Goal: Task Accomplishment & Management: Complete application form

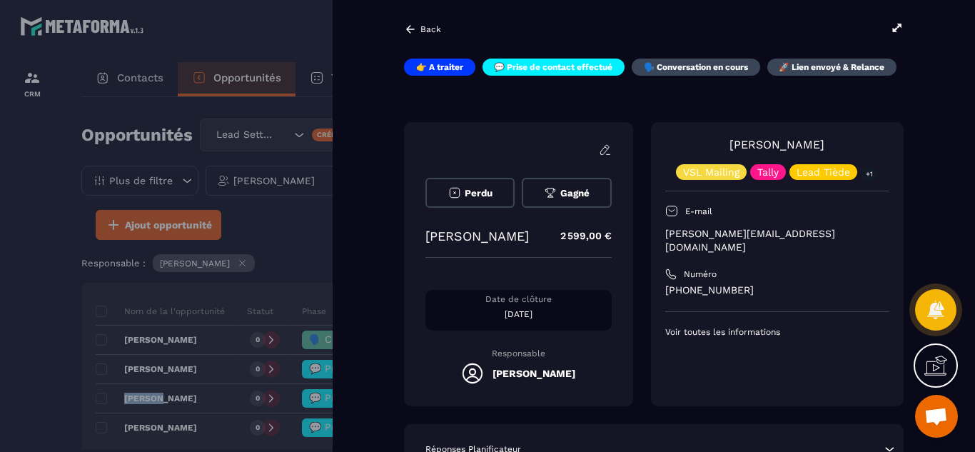
scroll to position [29, 0]
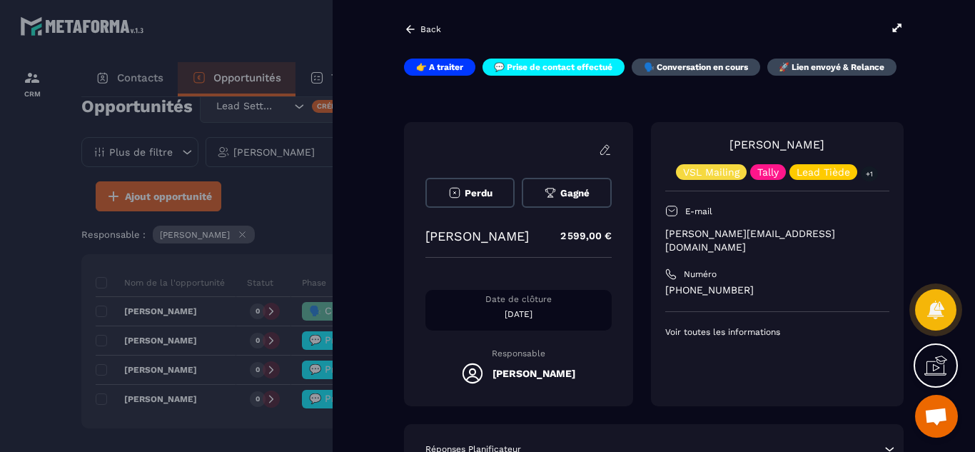
click at [379, 328] on div "Back 👉 A traiter 💬 Prise de contact effectué 🗣️ Conversation en cours 🚀 Lien en…" at bounding box center [654, 226] width 643 height 452
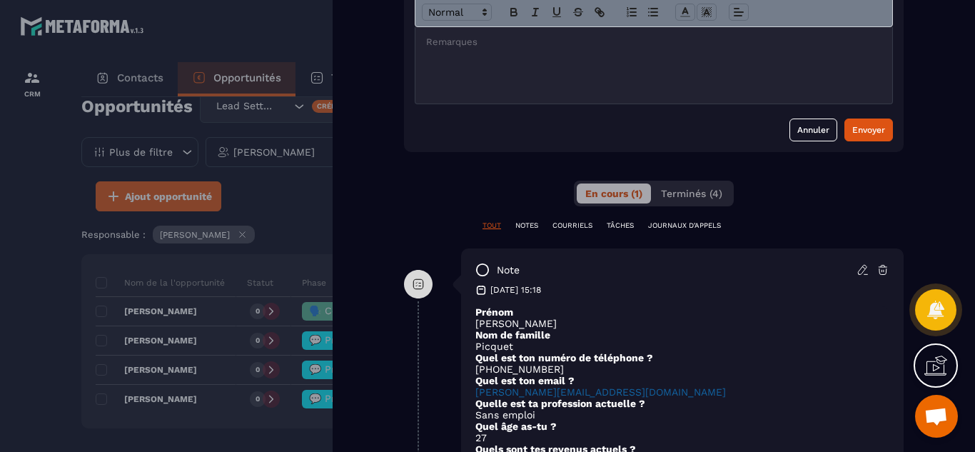
scroll to position [628, 0]
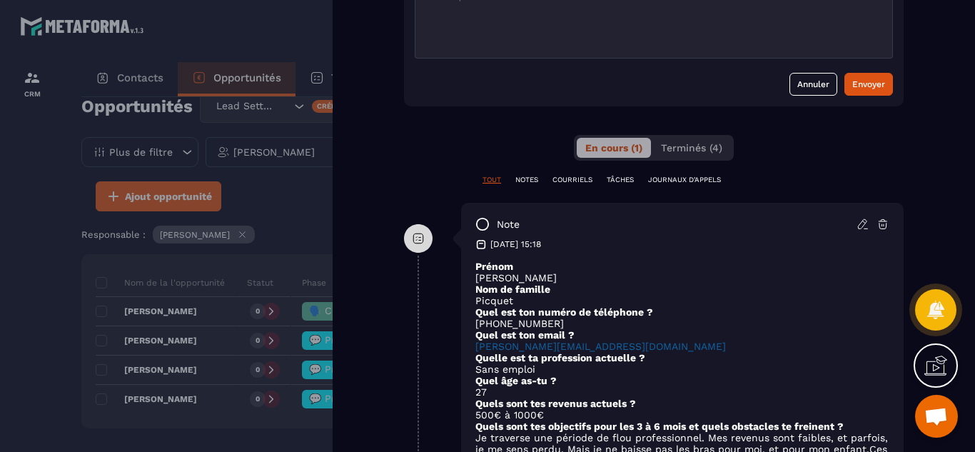
click at [4, 312] on div at bounding box center [487, 226] width 975 height 452
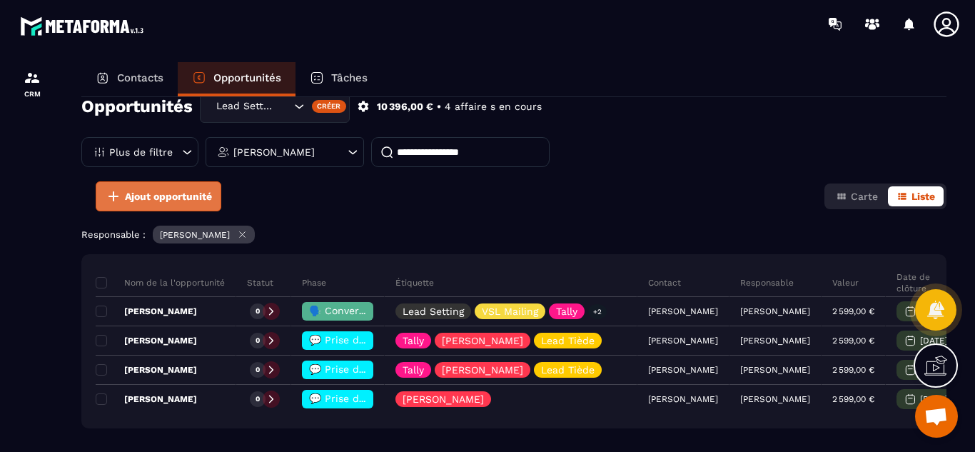
click at [173, 198] on span "Ajout opportunité" at bounding box center [168, 196] width 87 height 14
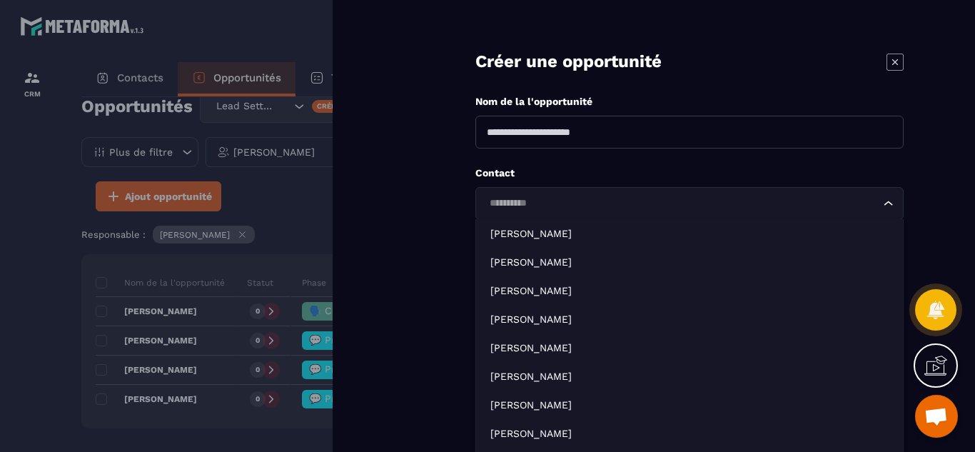
click at [550, 201] on input "Search for option" at bounding box center [683, 204] width 396 height 16
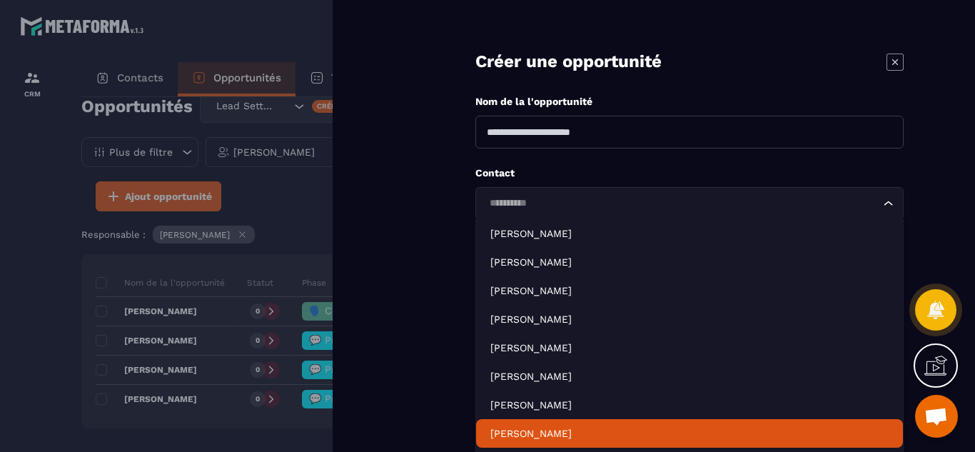
click at [533, 431] on p "[PERSON_NAME]" at bounding box center [689, 433] width 398 height 14
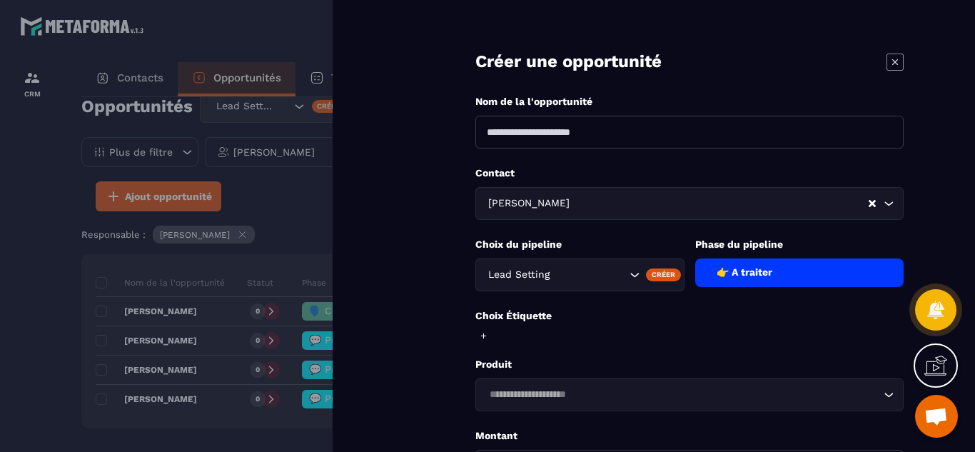
click at [619, 139] on input at bounding box center [689, 132] width 428 height 33
type input "**********"
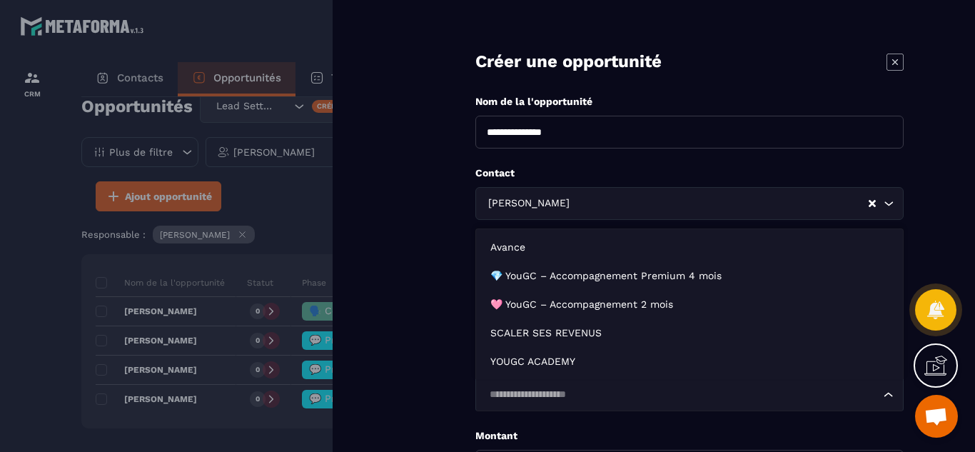
click at [887, 394] on icon "Search for option" at bounding box center [889, 395] width 14 height 14
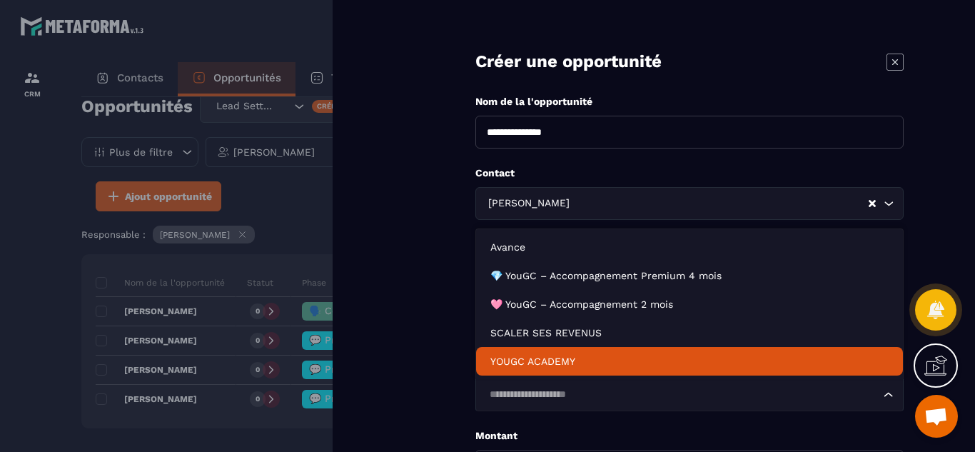
click at [570, 363] on p "YOUGC ACADEMY" at bounding box center [689, 361] width 398 height 14
type input "*******"
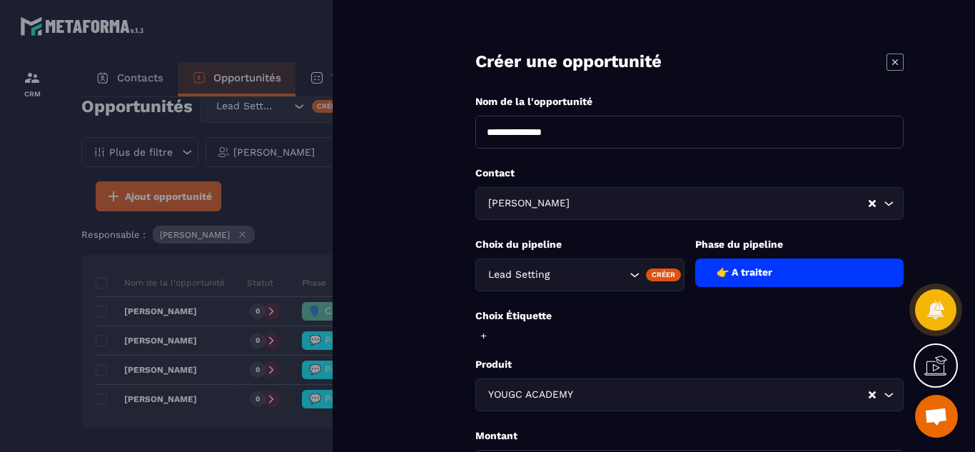
click at [433, 404] on form "**********" at bounding box center [689, 323] width 571 height 646
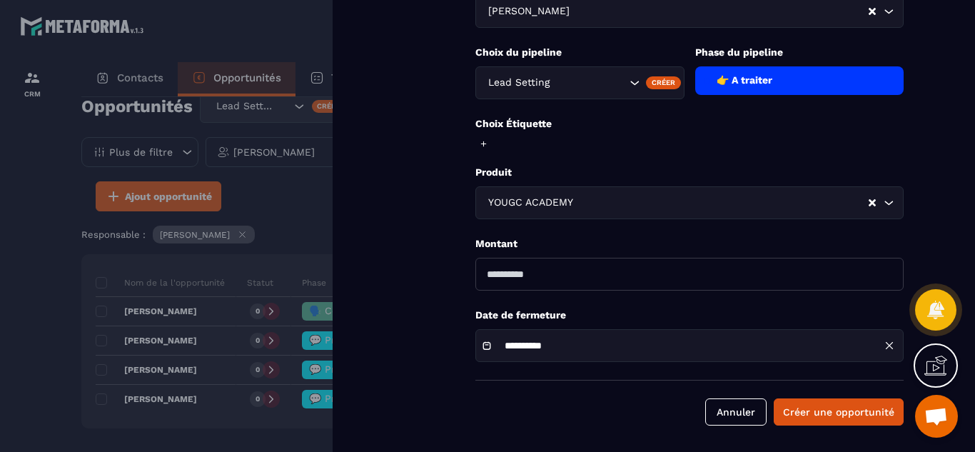
scroll to position [194, 0]
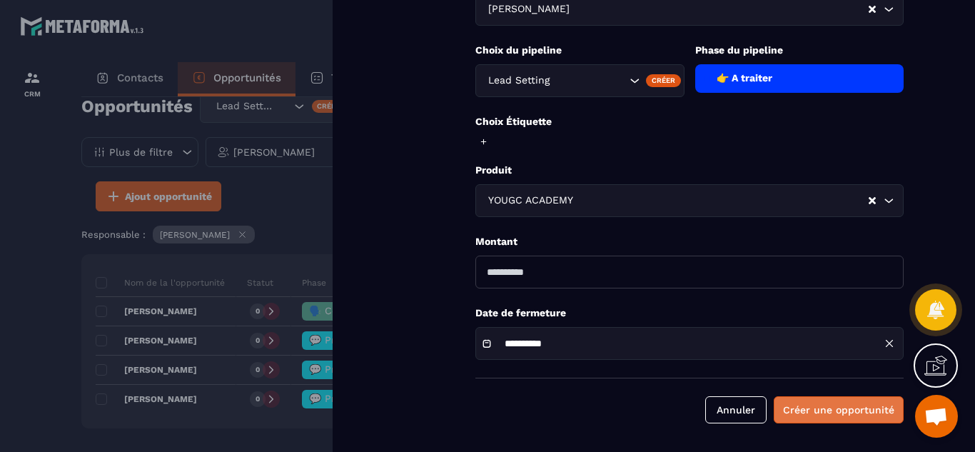
click at [837, 407] on button "Créer une opportunité" at bounding box center [839, 409] width 130 height 27
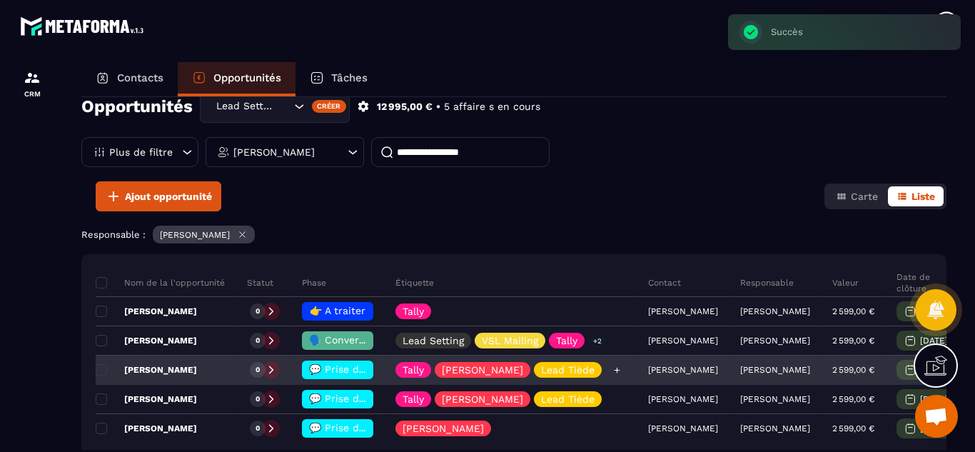
click at [613, 369] on icon at bounding box center [617, 370] width 9 height 9
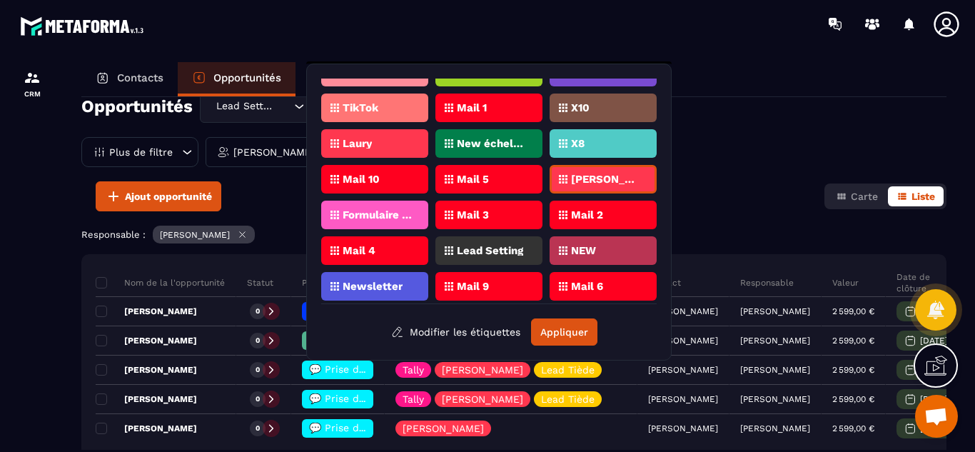
scroll to position [498, 0]
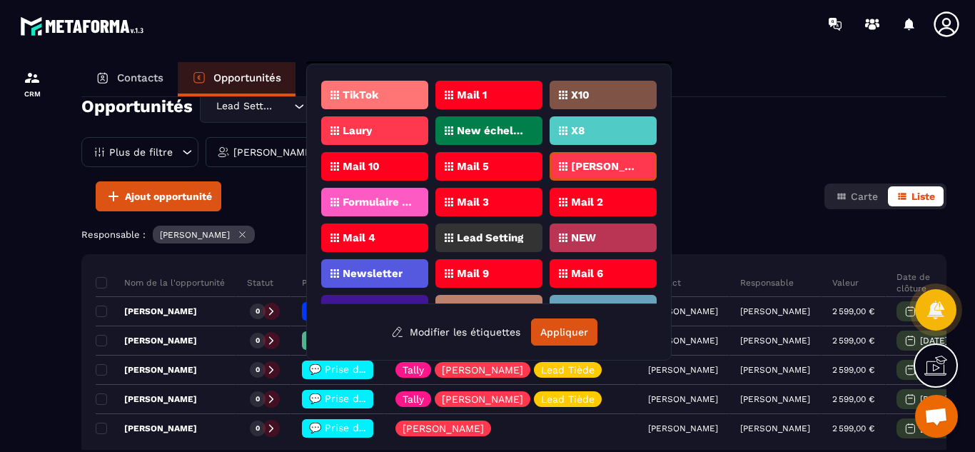
click at [502, 243] on div "Lead Setting" at bounding box center [488, 237] width 107 height 29
click at [560, 326] on button "Appliquer" at bounding box center [564, 331] width 66 height 27
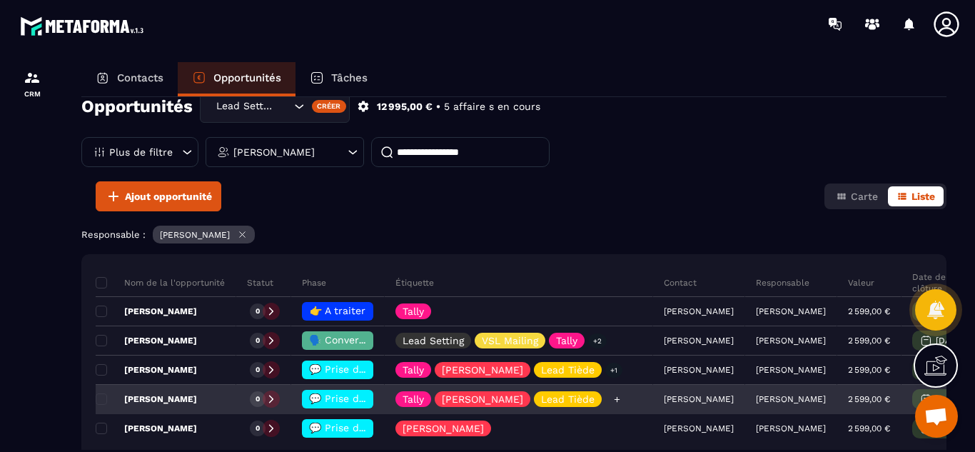
click at [613, 400] on icon at bounding box center [617, 399] width 9 height 9
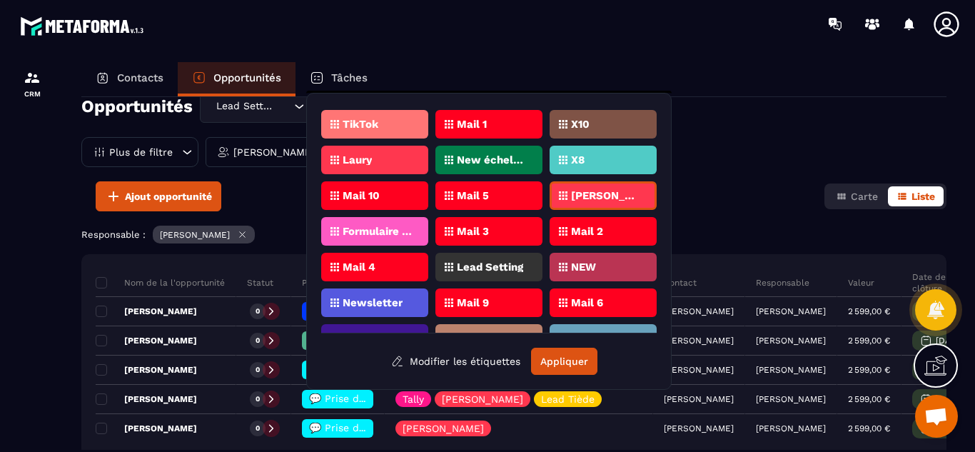
click at [495, 262] on p "Lead Setting" at bounding box center [490, 267] width 66 height 10
click at [561, 367] on button "Appliquer" at bounding box center [564, 361] width 66 height 27
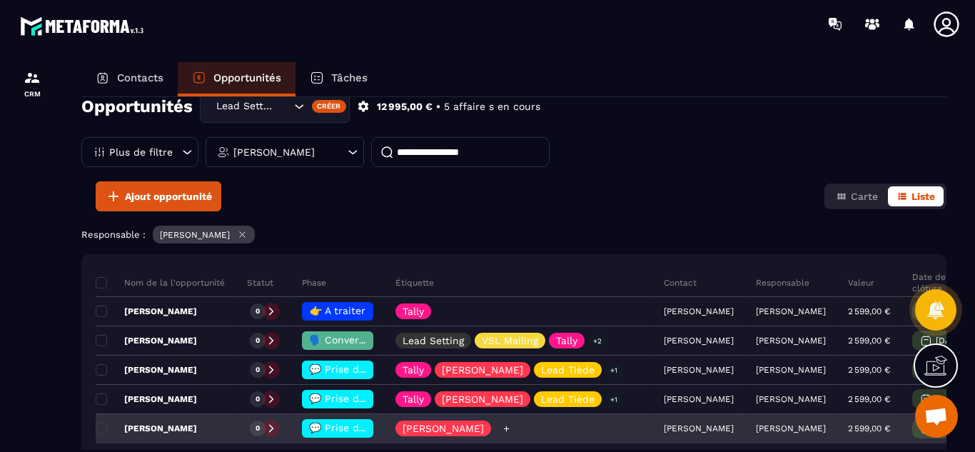
click at [502, 429] on icon at bounding box center [506, 428] width 9 height 9
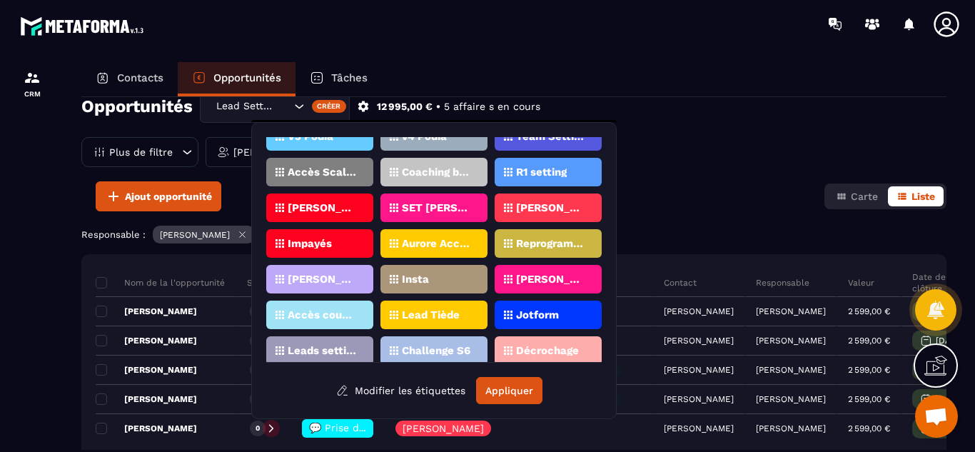
scroll to position [171, 0]
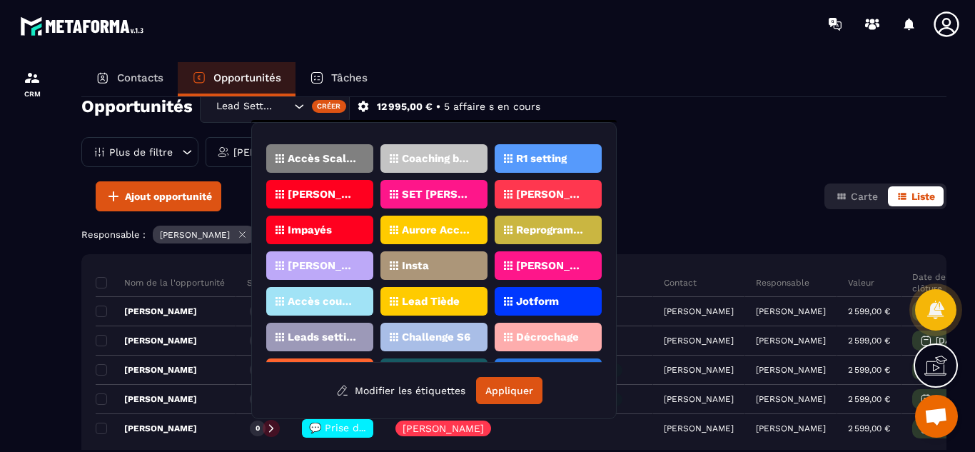
click at [439, 297] on p "Lead Tiède" at bounding box center [431, 301] width 58 height 10
click at [503, 299] on div "Jotform" at bounding box center [548, 301] width 107 height 29
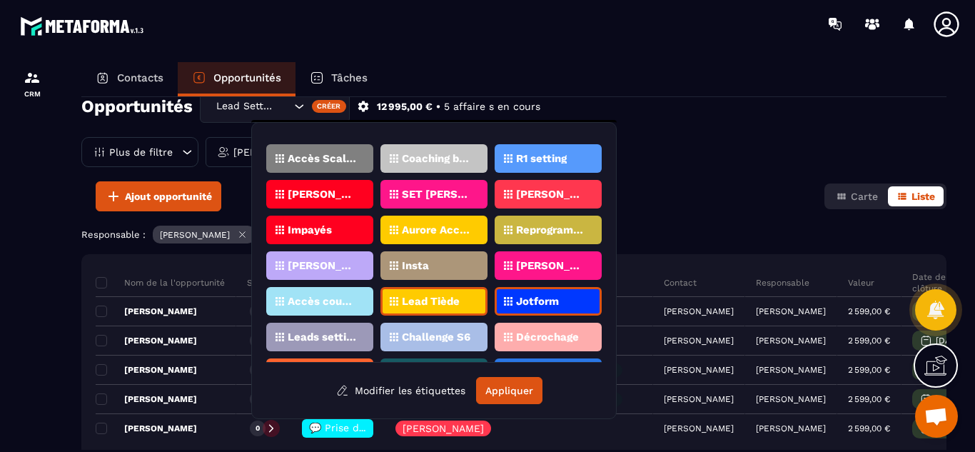
click at [503, 299] on div "Jotform" at bounding box center [548, 301] width 107 height 29
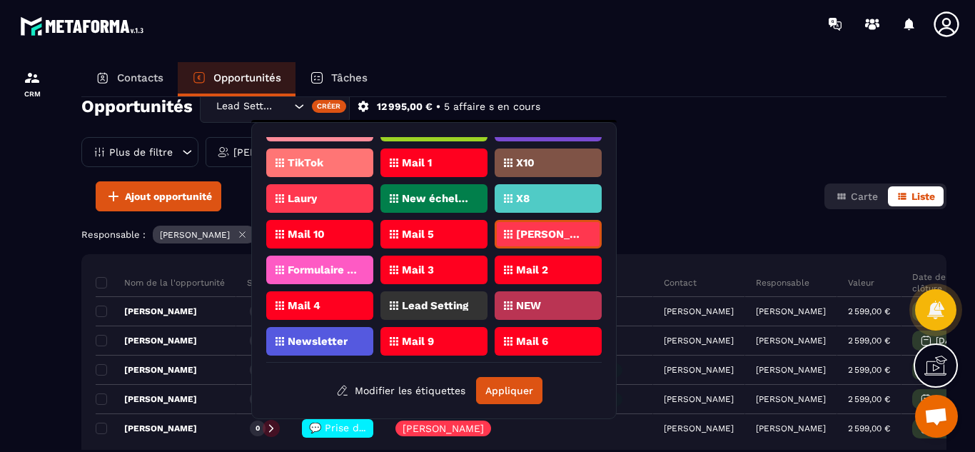
scroll to position [490, 0]
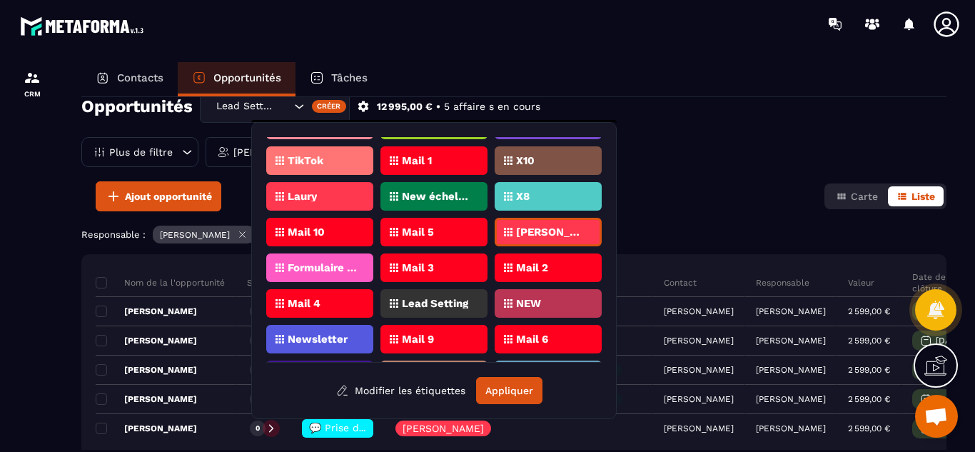
click at [453, 303] on p "Lead Setting" at bounding box center [435, 303] width 66 height 10
click at [520, 391] on button "Appliquer" at bounding box center [509, 390] width 66 height 27
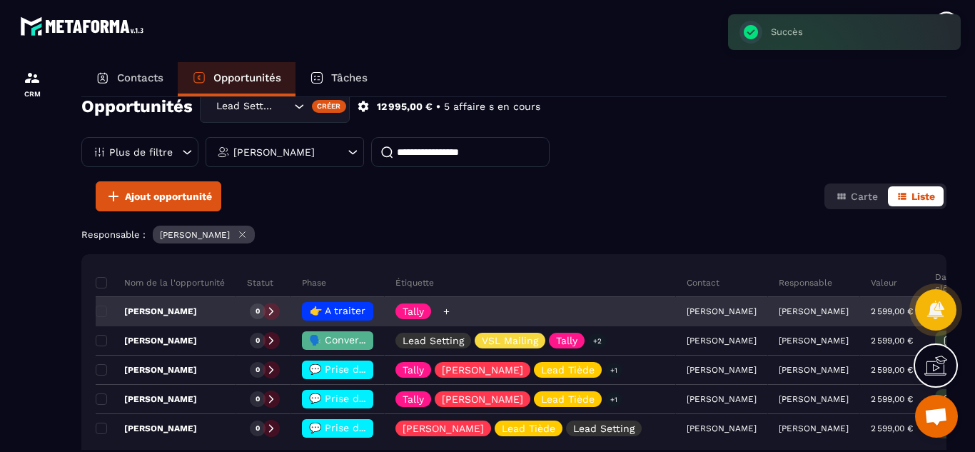
click at [446, 311] on icon at bounding box center [446, 311] width 9 height 9
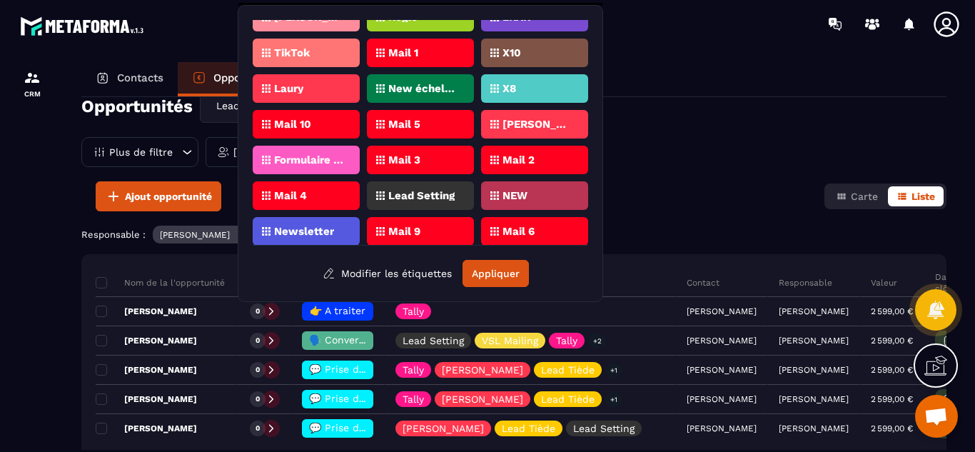
scroll to position [488, 0]
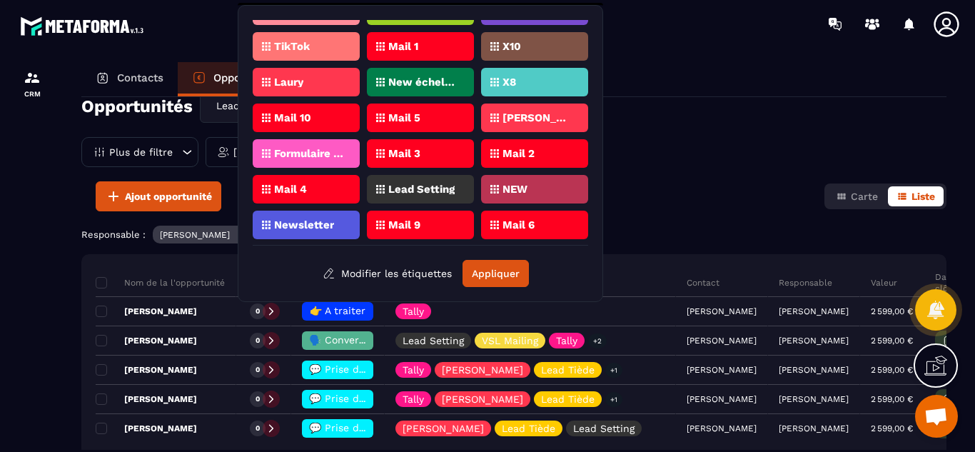
click at [545, 119] on p "[PERSON_NAME]" at bounding box center [537, 118] width 69 height 10
click at [420, 185] on p "Lead Setting" at bounding box center [421, 189] width 66 height 10
click at [422, 188] on p "Lead Setting" at bounding box center [421, 189] width 66 height 10
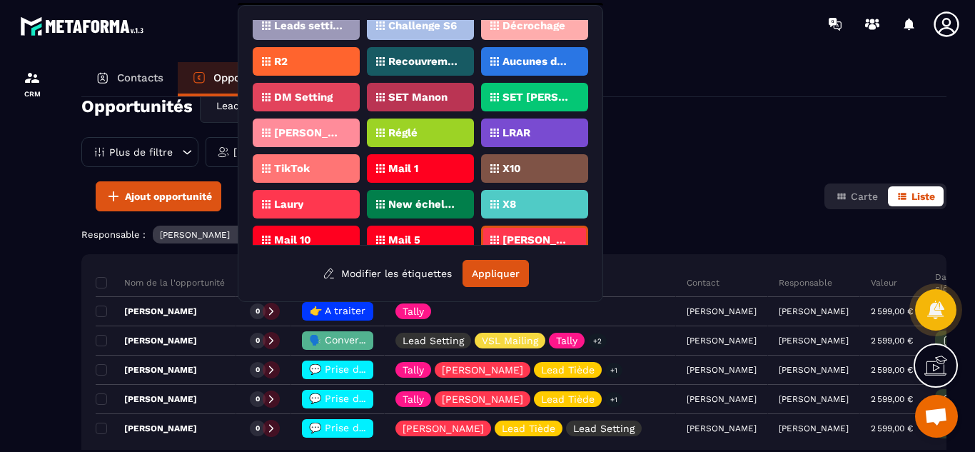
scroll to position [263, 0]
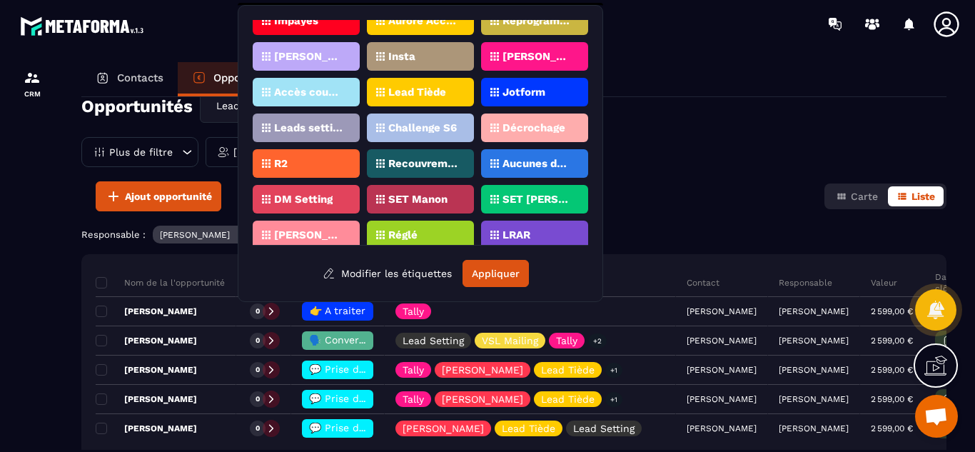
click at [437, 94] on p "Lead Tiède" at bounding box center [417, 92] width 58 height 10
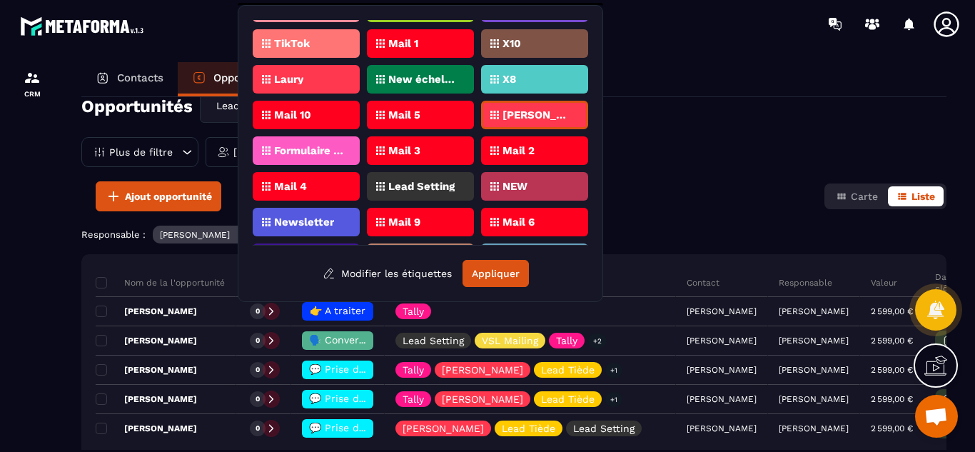
scroll to position [504, 0]
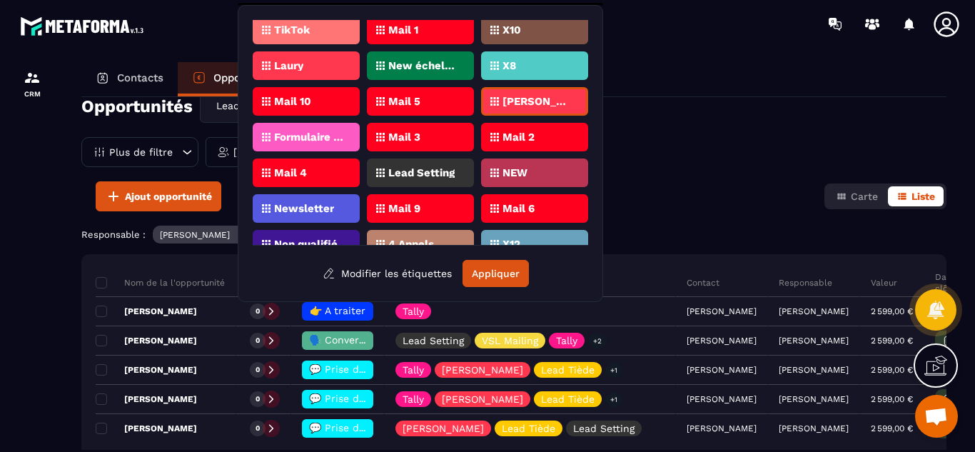
click at [418, 172] on p "Lead Setting" at bounding box center [421, 173] width 66 height 10
click at [501, 270] on button "Appliquer" at bounding box center [496, 273] width 66 height 27
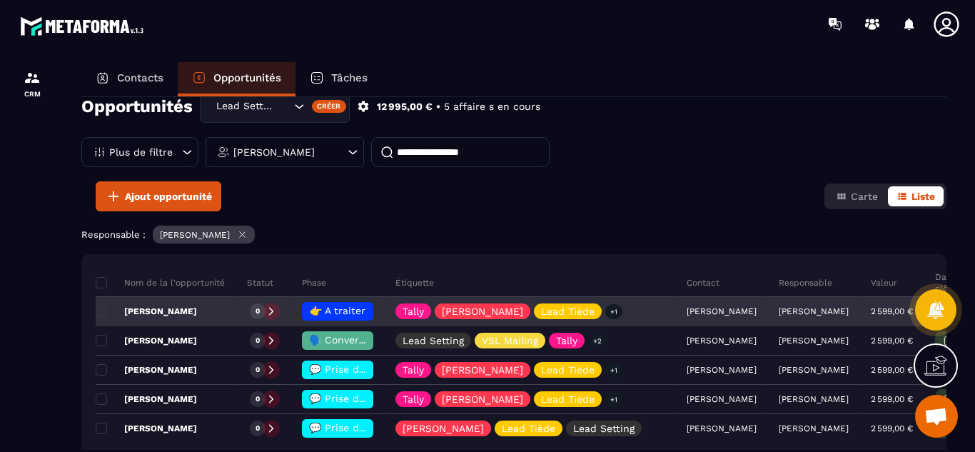
click at [176, 307] on p "[PERSON_NAME]" at bounding box center [146, 311] width 101 height 11
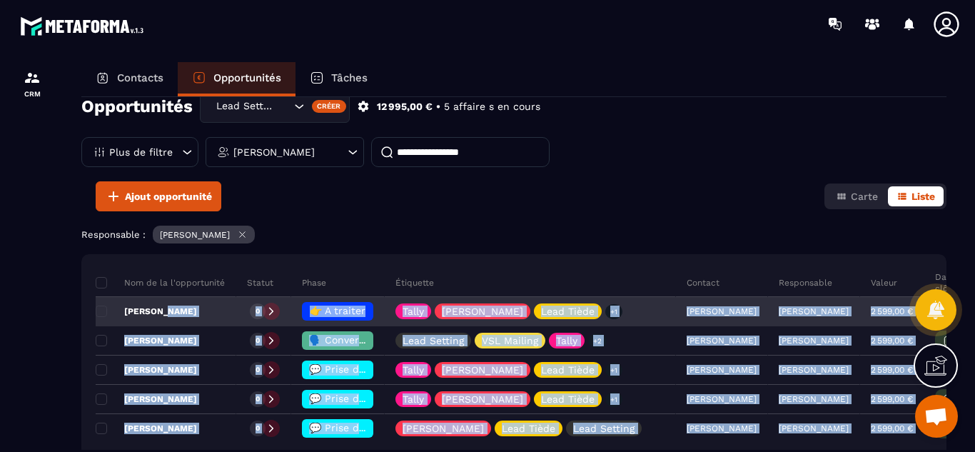
click at [176, 307] on div "Opportunités Lead Setting Créer 12 995,00 € • 5 affaire s en cours Plus de filt…" at bounding box center [513, 273] width 865 height 353
